Goal: Navigation & Orientation: Understand site structure

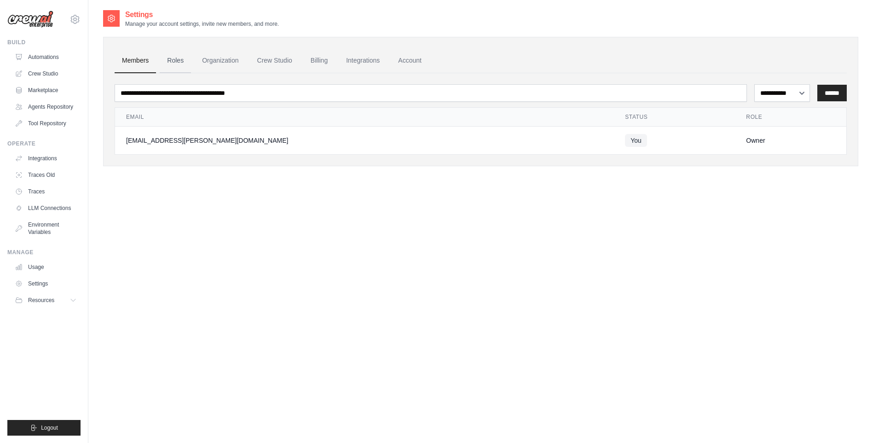
drag, startPoint x: 159, startPoint y: 51, endPoint x: 165, endPoint y: 58, distance: 9.1
click at [161, 54] on ul "Members Roles Organization Crew Studio Billing Integrations Account" at bounding box center [481, 60] width 732 height 25
click at [166, 60] on link "Roles" at bounding box center [175, 60] width 31 height 25
click at [167, 60] on link "Roles" at bounding box center [175, 60] width 31 height 25
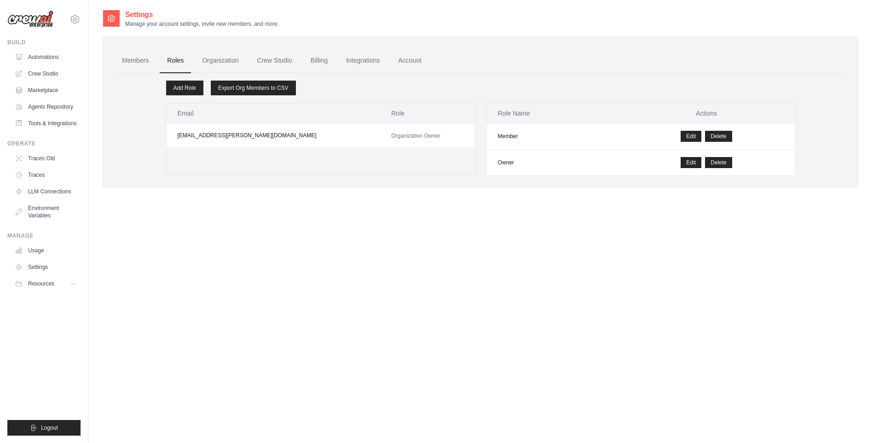
click at [130, 65] on link "Members" at bounding box center [135, 60] width 41 height 25
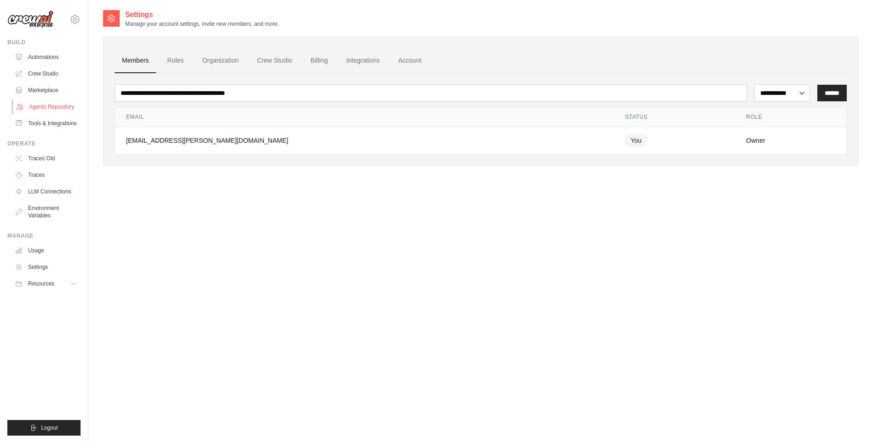
click at [69, 107] on link "Agents Repository" at bounding box center [46, 106] width 69 height 15
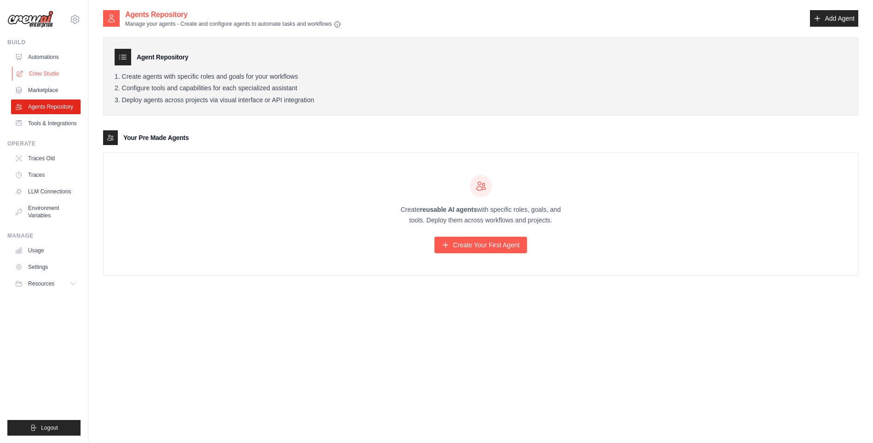
click at [57, 80] on link "Crew Studio" at bounding box center [46, 73] width 69 height 15
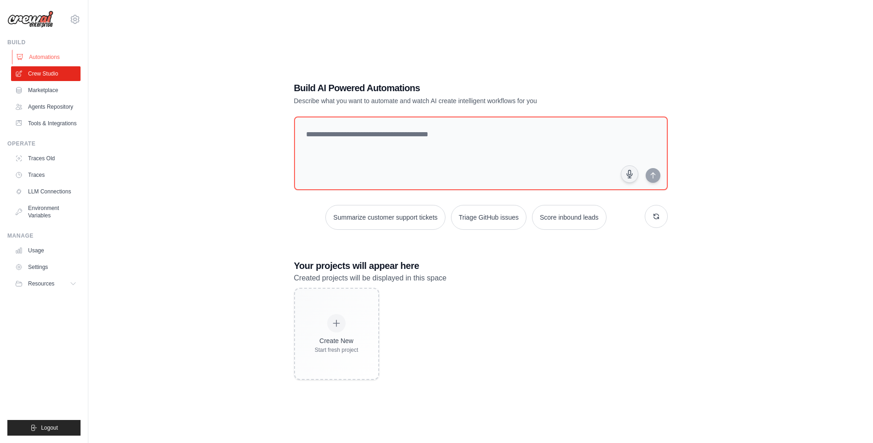
click at [53, 61] on link "Automations" at bounding box center [46, 57] width 69 height 15
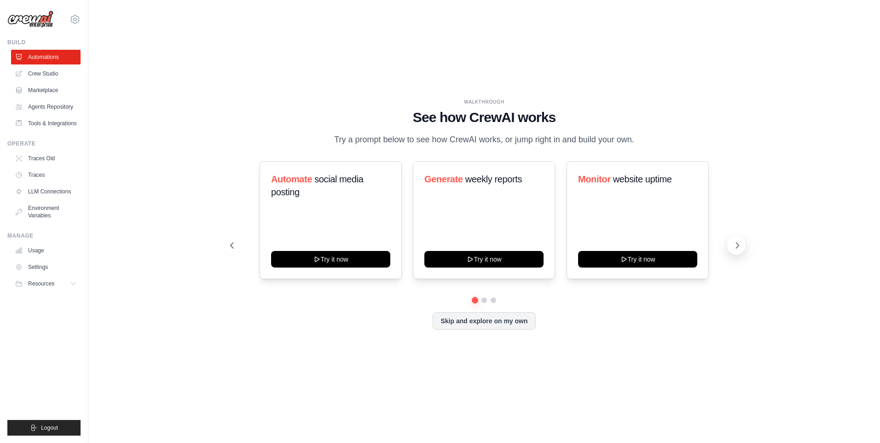
click at [732, 243] on button at bounding box center [736, 245] width 18 height 18
click at [231, 243] on icon at bounding box center [230, 245] width 9 height 9
click at [230, 248] on icon at bounding box center [230, 245] width 9 height 9
click at [57, 284] on button "Resources" at bounding box center [46, 283] width 69 height 15
click at [55, 300] on span "Documentation" at bounding box center [51, 298] width 37 height 7
